Goal: Information Seeking & Learning: Learn about a topic

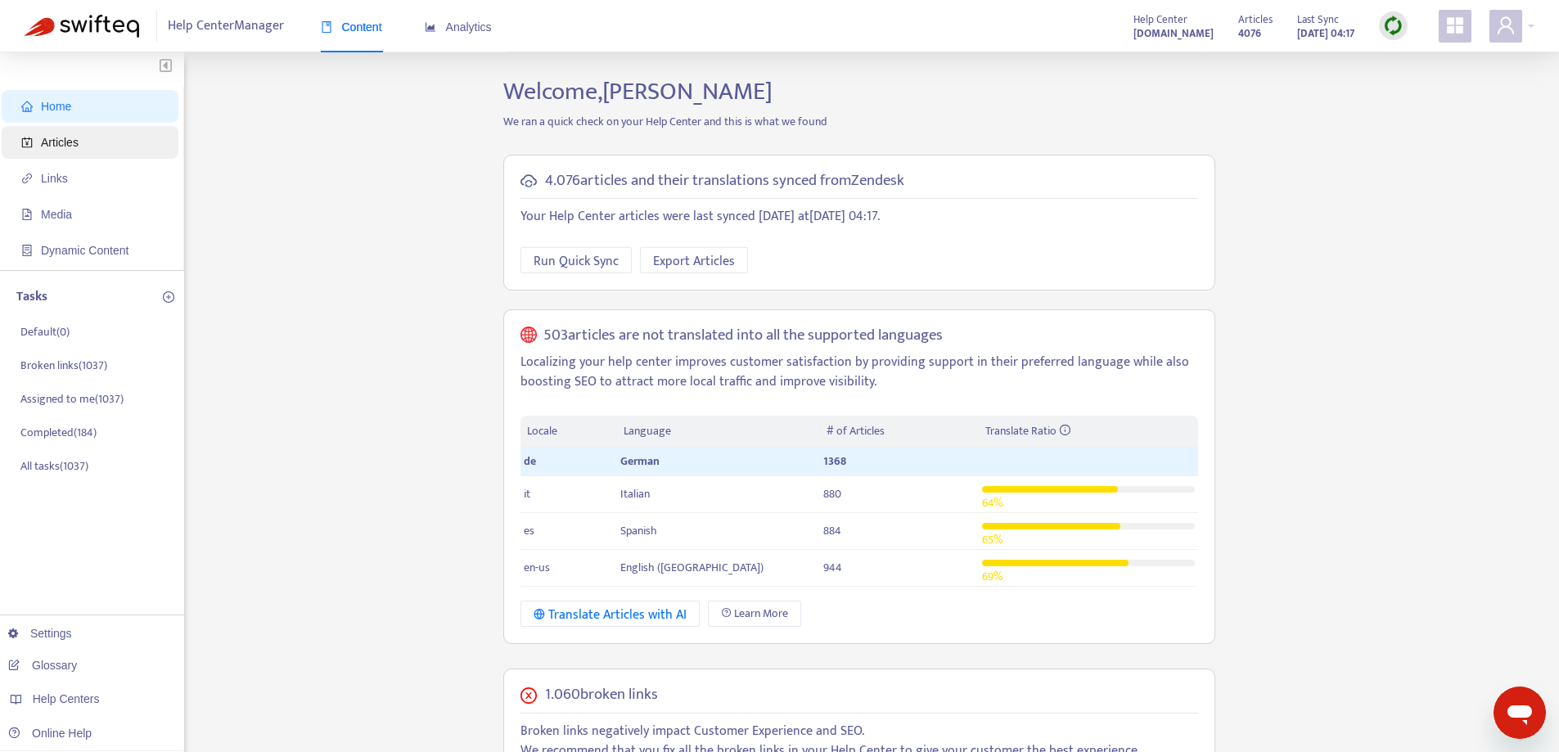
click at [110, 143] on span "Articles" at bounding box center [93, 142] width 144 height 33
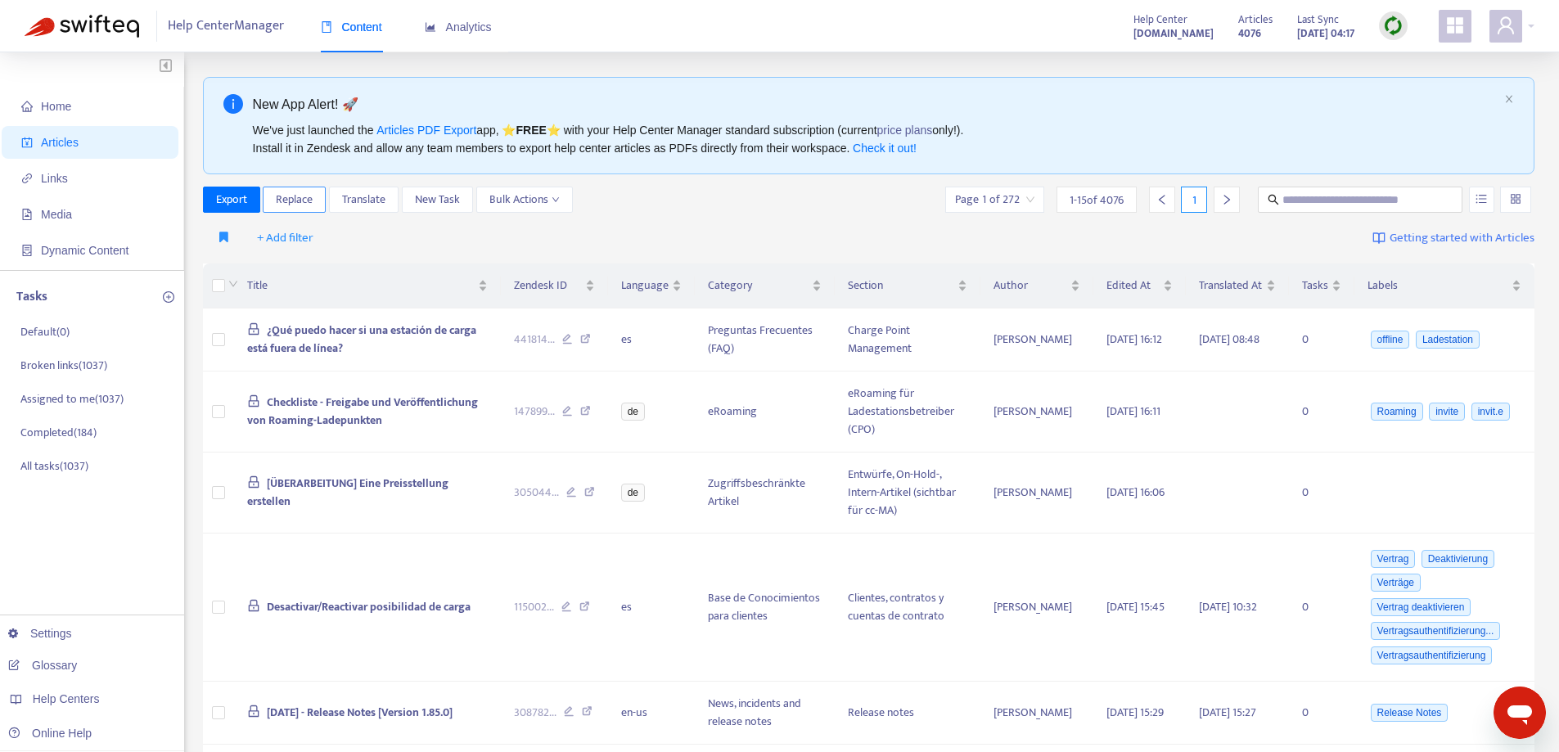
click at [287, 196] on span "Replace" at bounding box center [294, 200] width 37 height 18
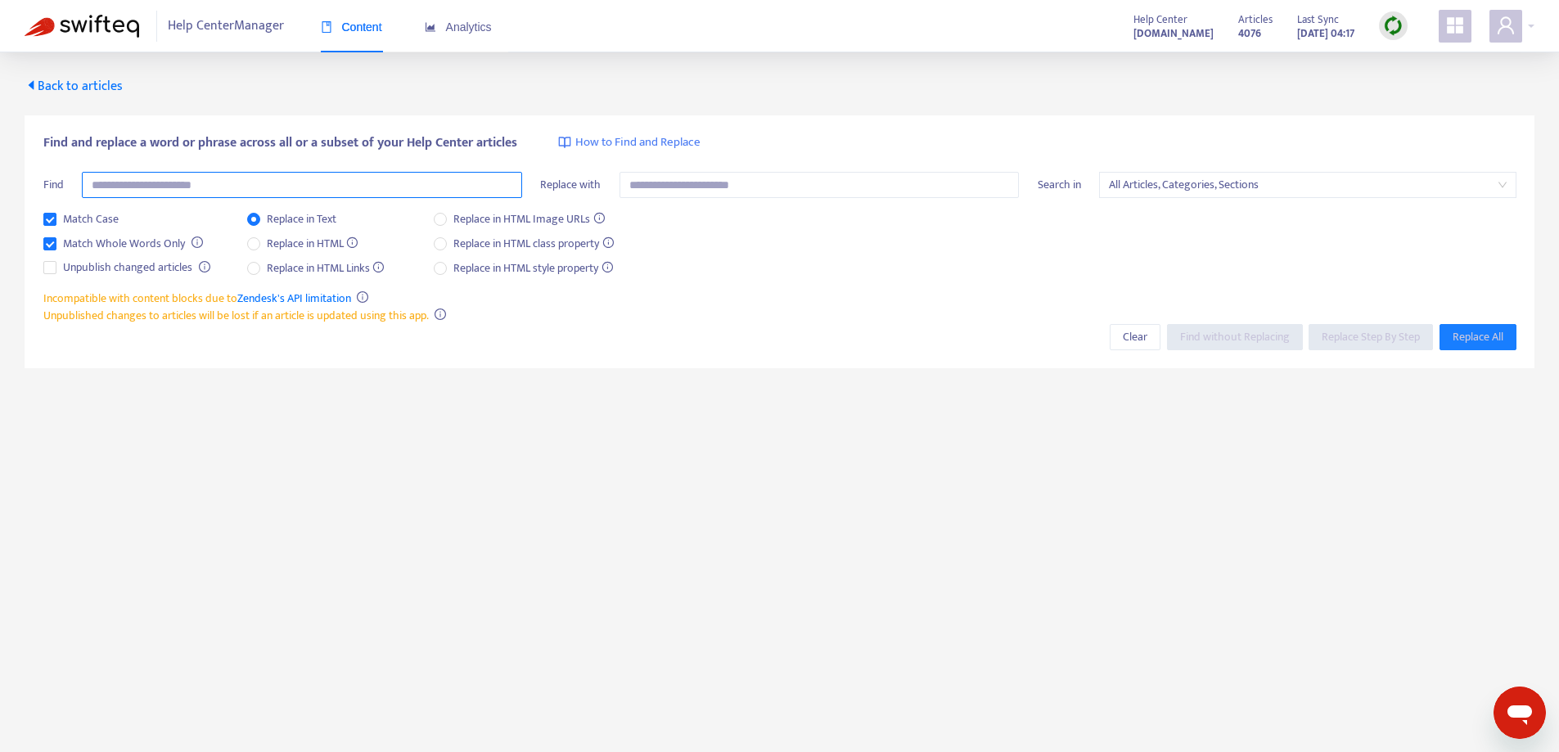
click at [173, 192] on input "text" at bounding box center [302, 185] width 440 height 26
type input "*"
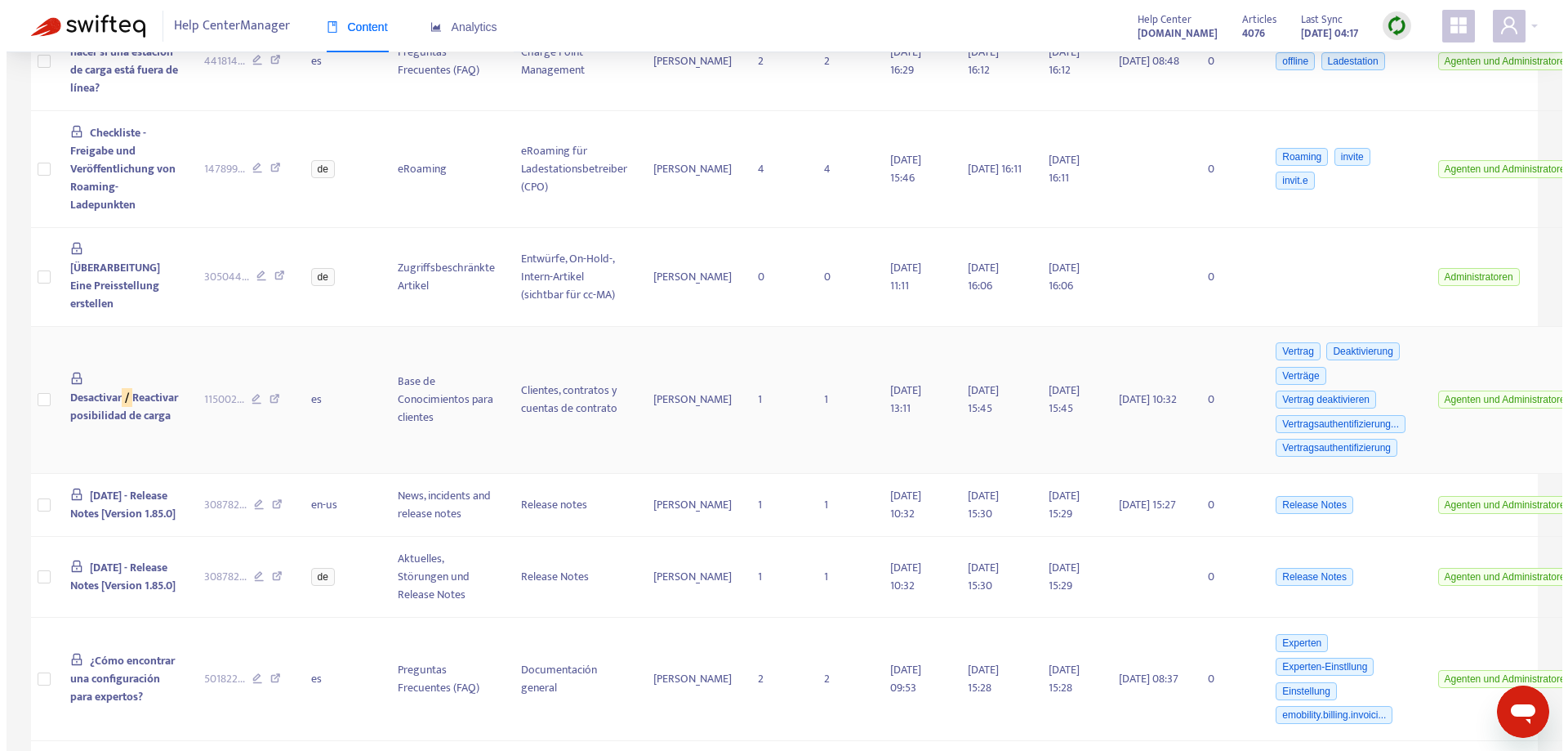
scroll to position [490, 0]
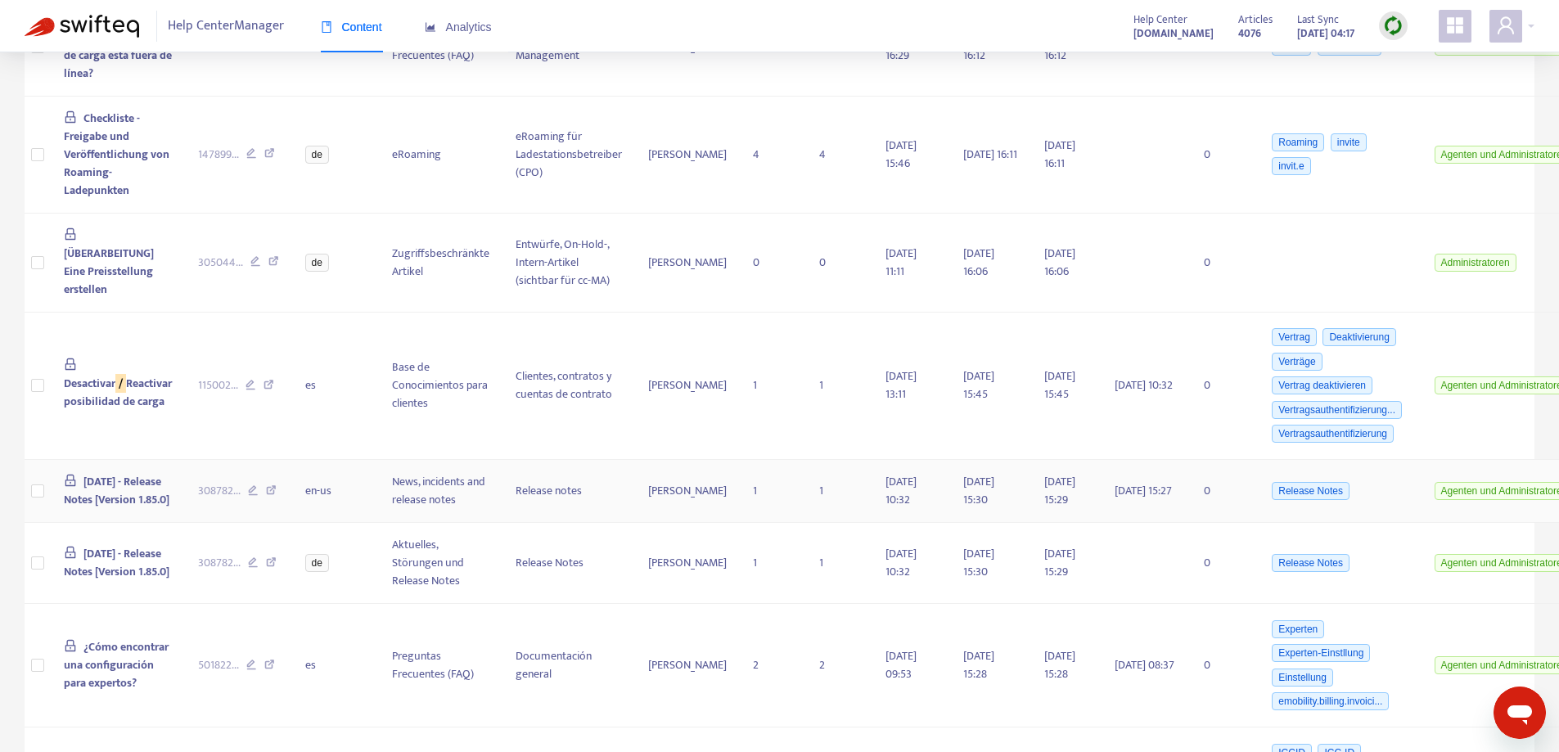
click at [106, 483] on span "[DATE] - Release Notes [Version 1.85.0]" at bounding box center [117, 490] width 106 height 37
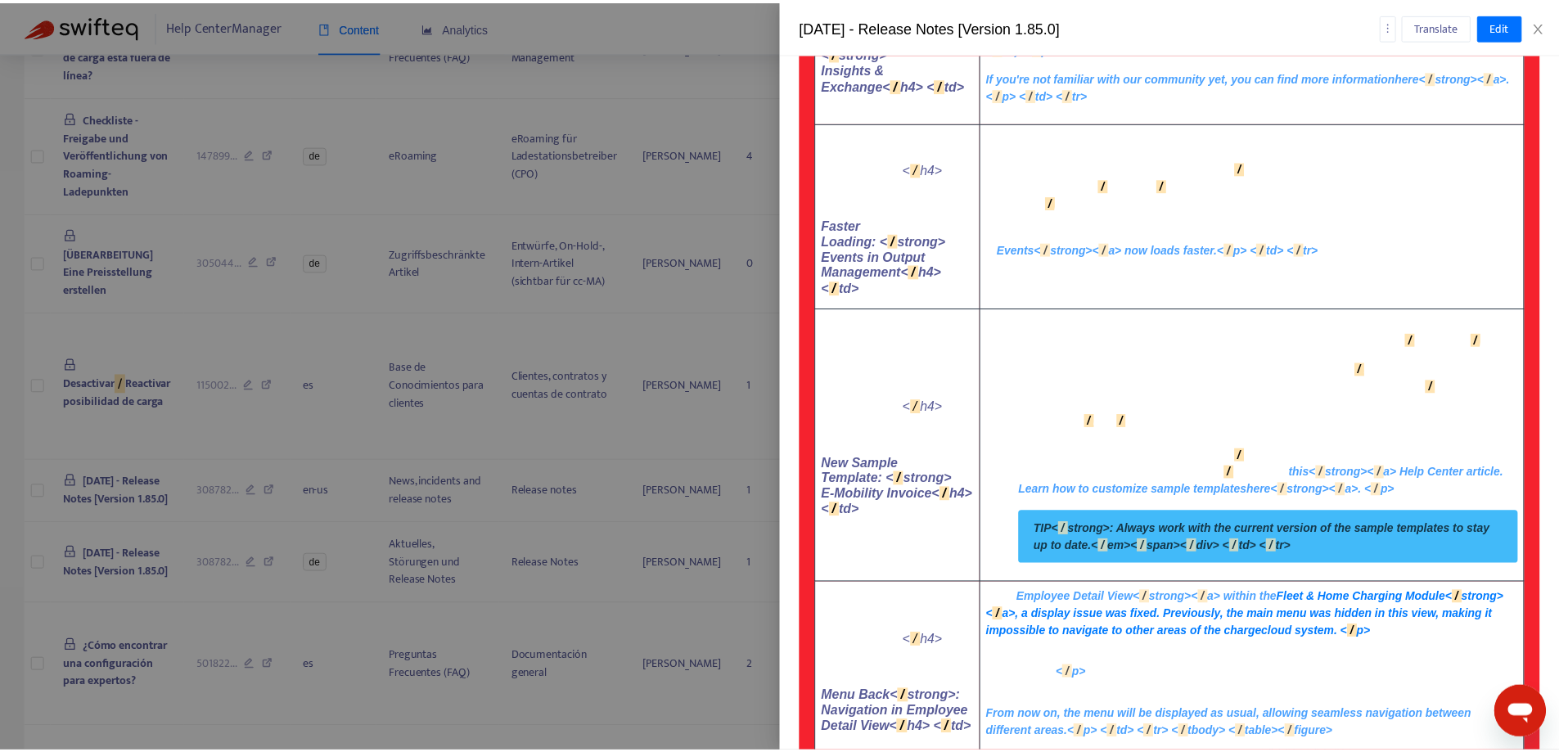
scroll to position [498, 0]
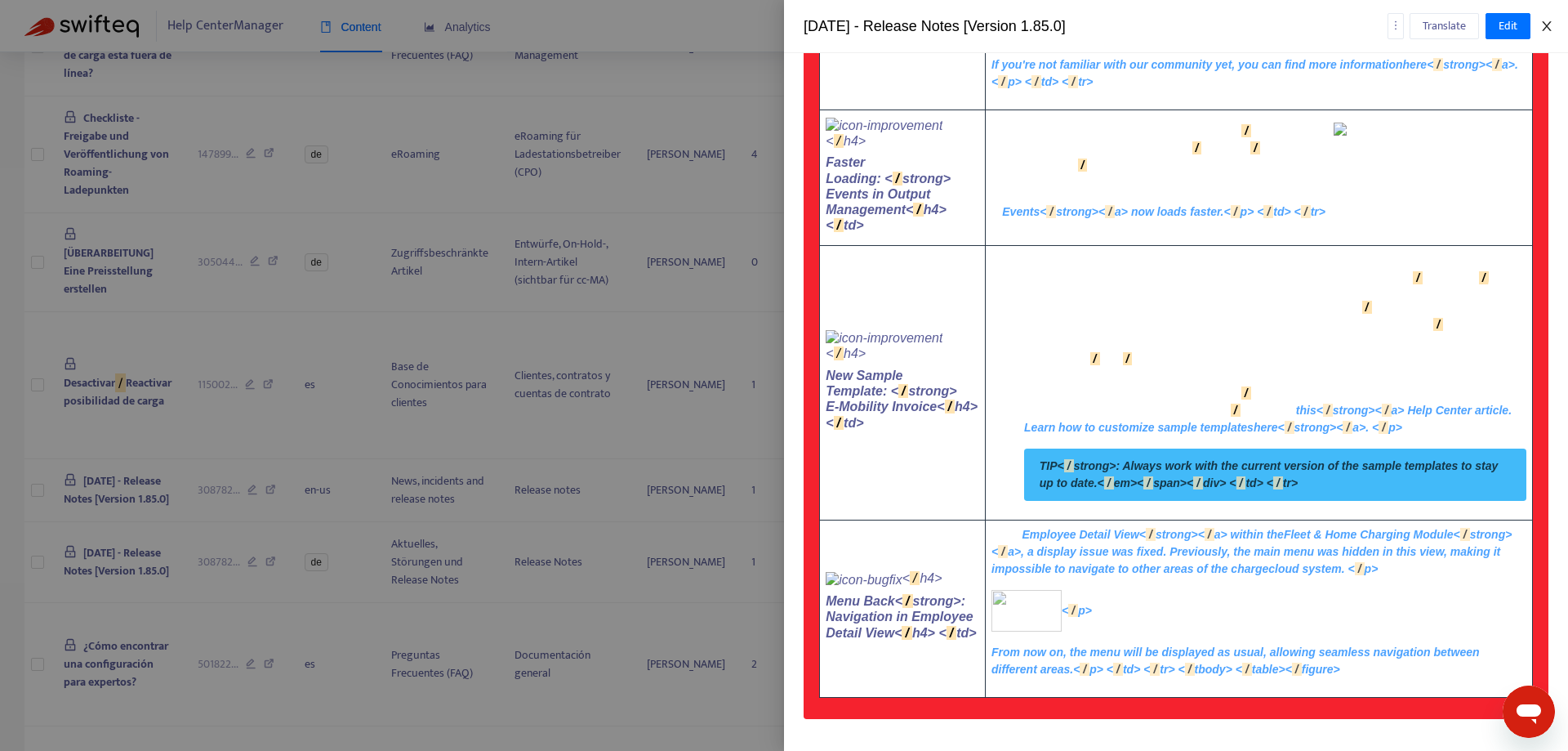
click at [1550, 25] on icon "close" at bounding box center [1547, 26] width 13 height 13
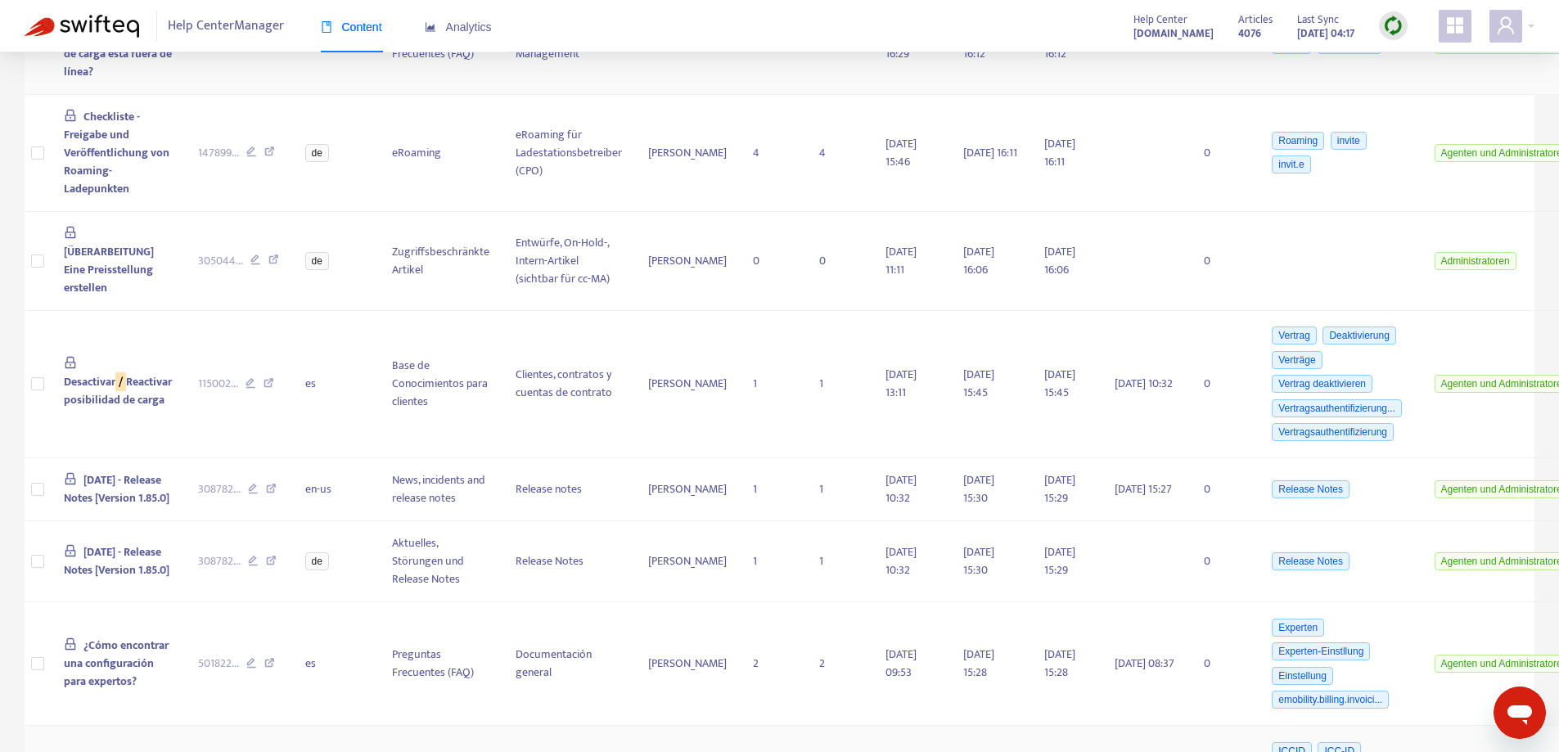
scroll to position [0, 0]
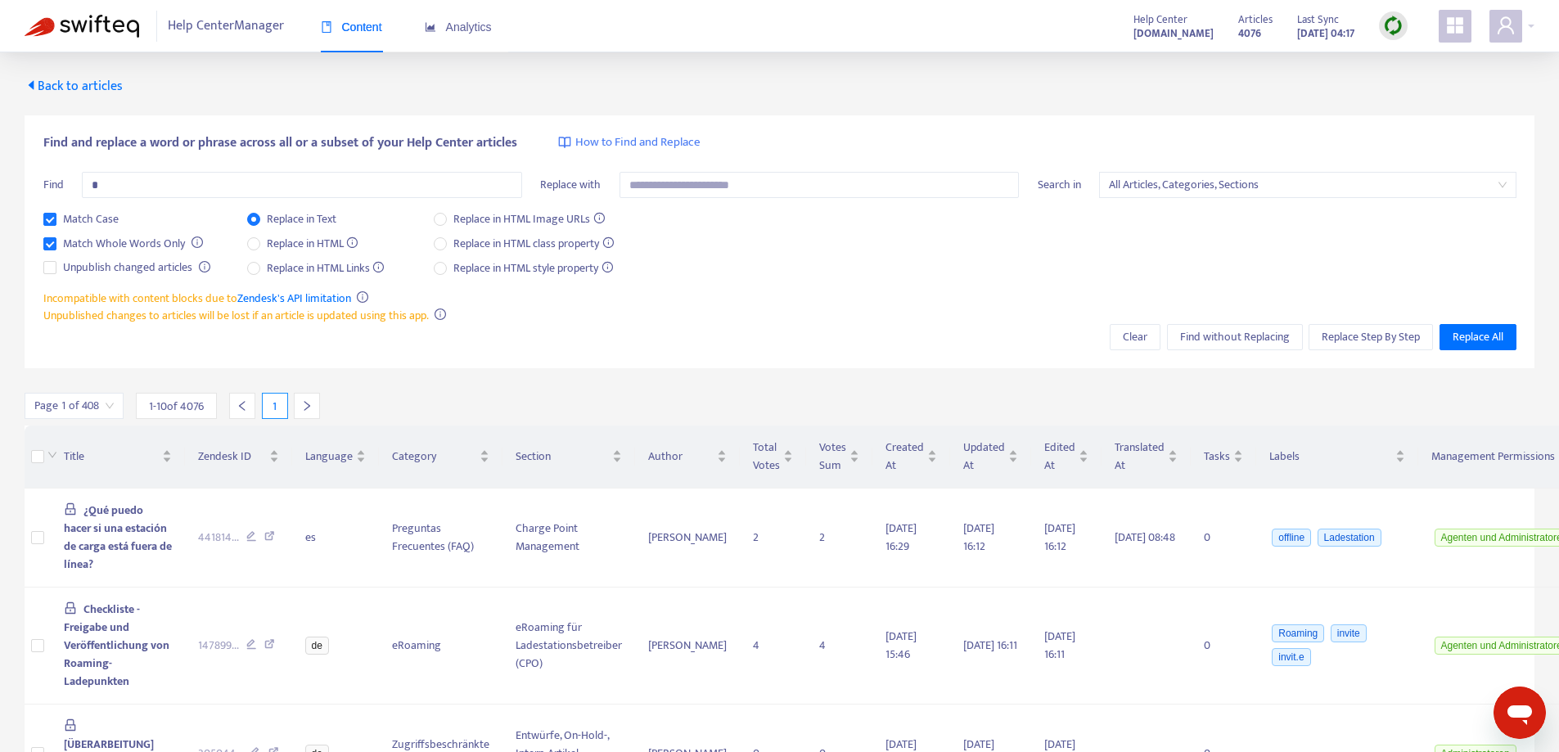
click at [92, 27] on img at bounding box center [82, 26] width 115 height 23
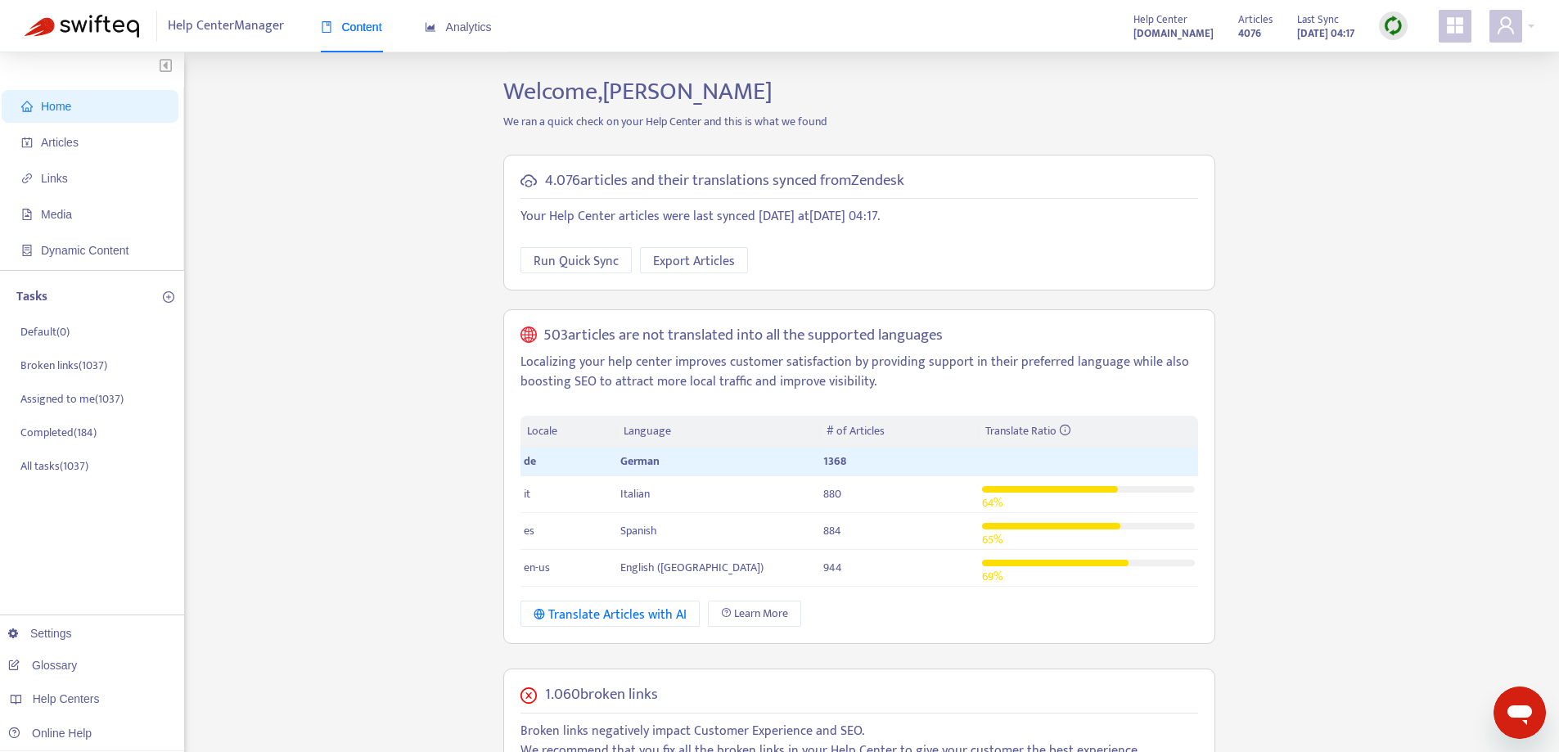
click at [384, 424] on div "Home Articles Links Media Dynamic Content Tasks Default ( 0 ) Broken links ( 10…" at bounding box center [780, 640] width 1510 height 1127
